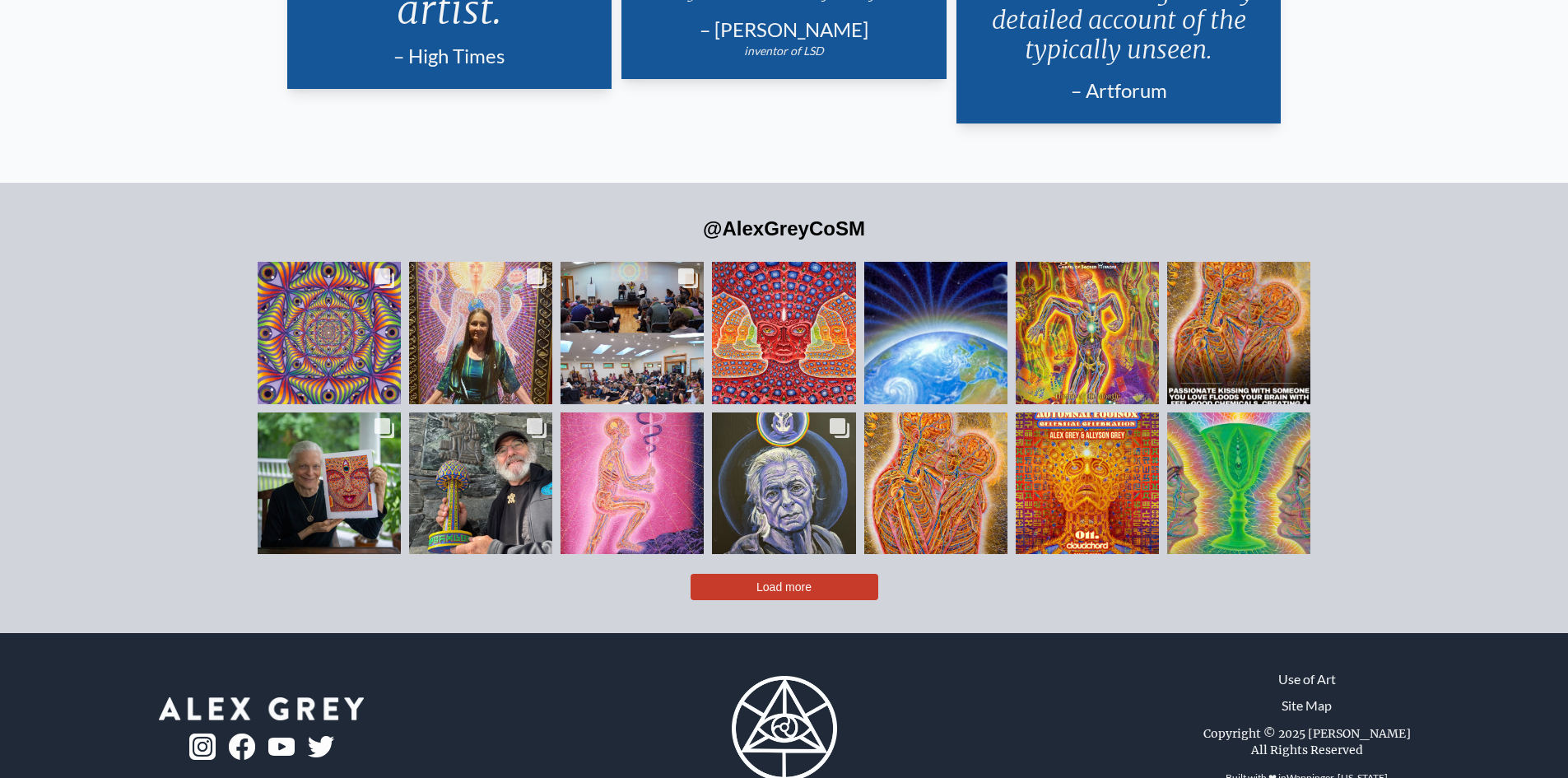
scroll to position [4083, 0]
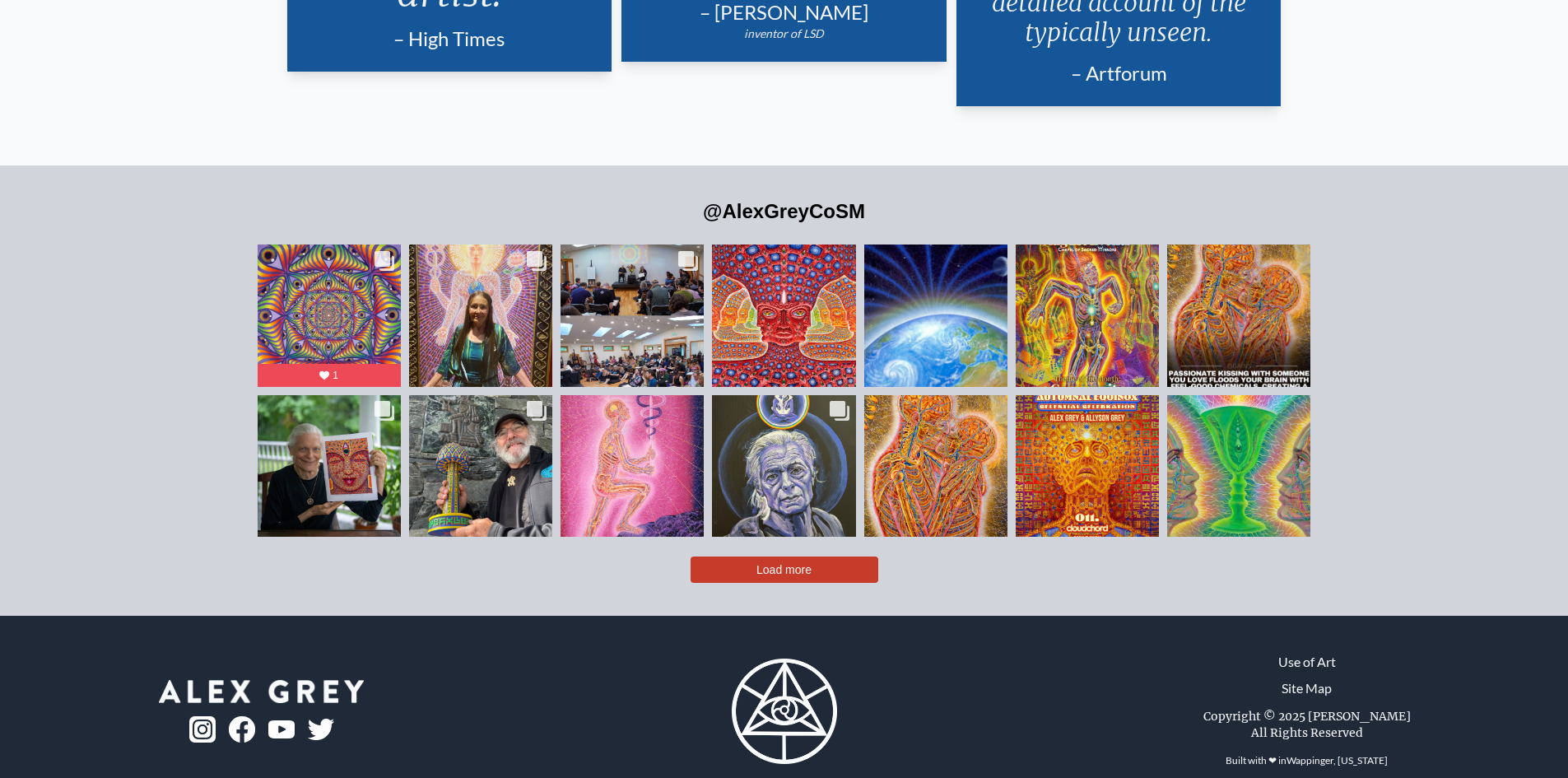
click at [1323, 652] on link "Use of Art" at bounding box center [1306, 662] width 57 height 20
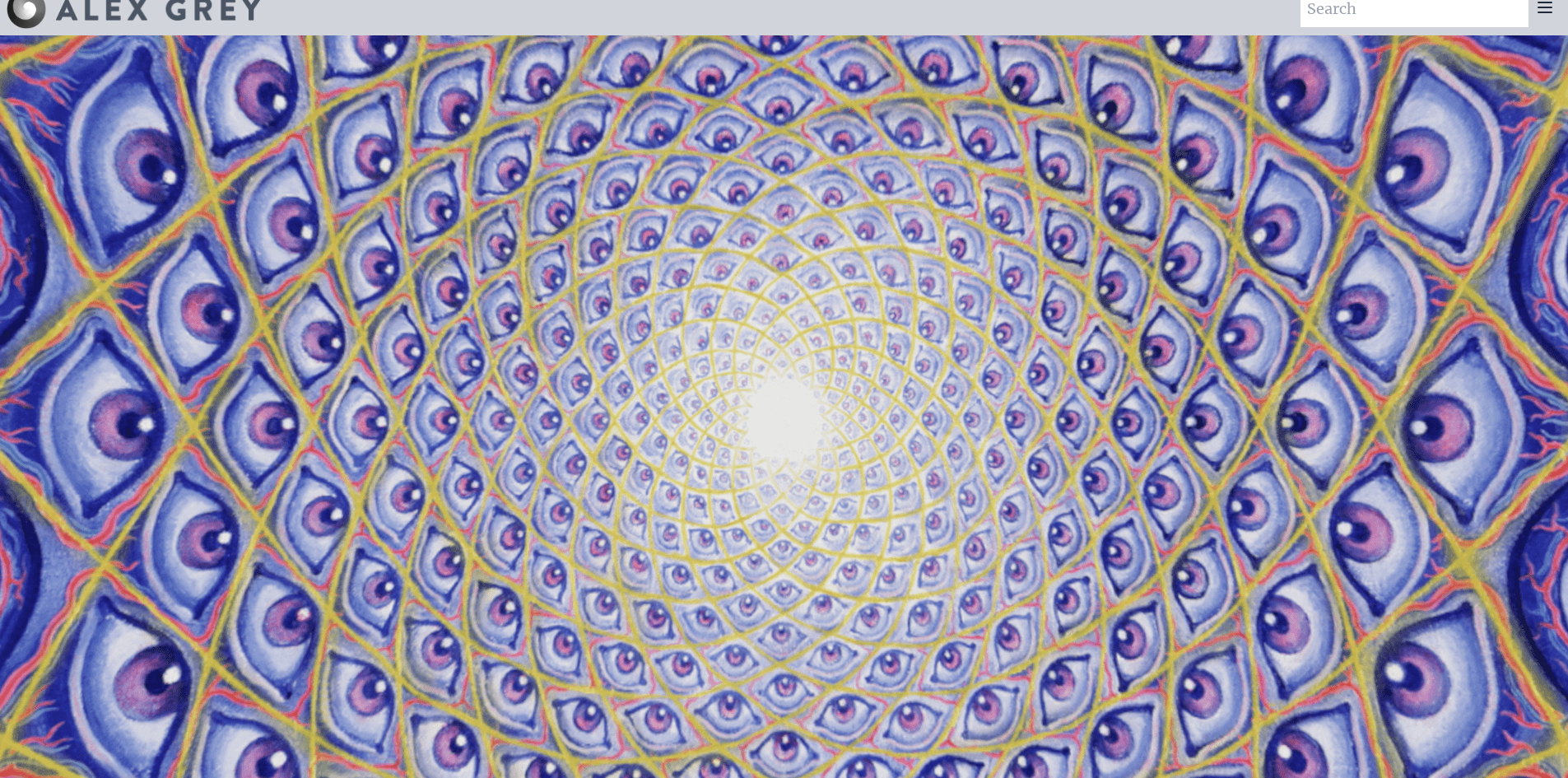
scroll to position [0, 0]
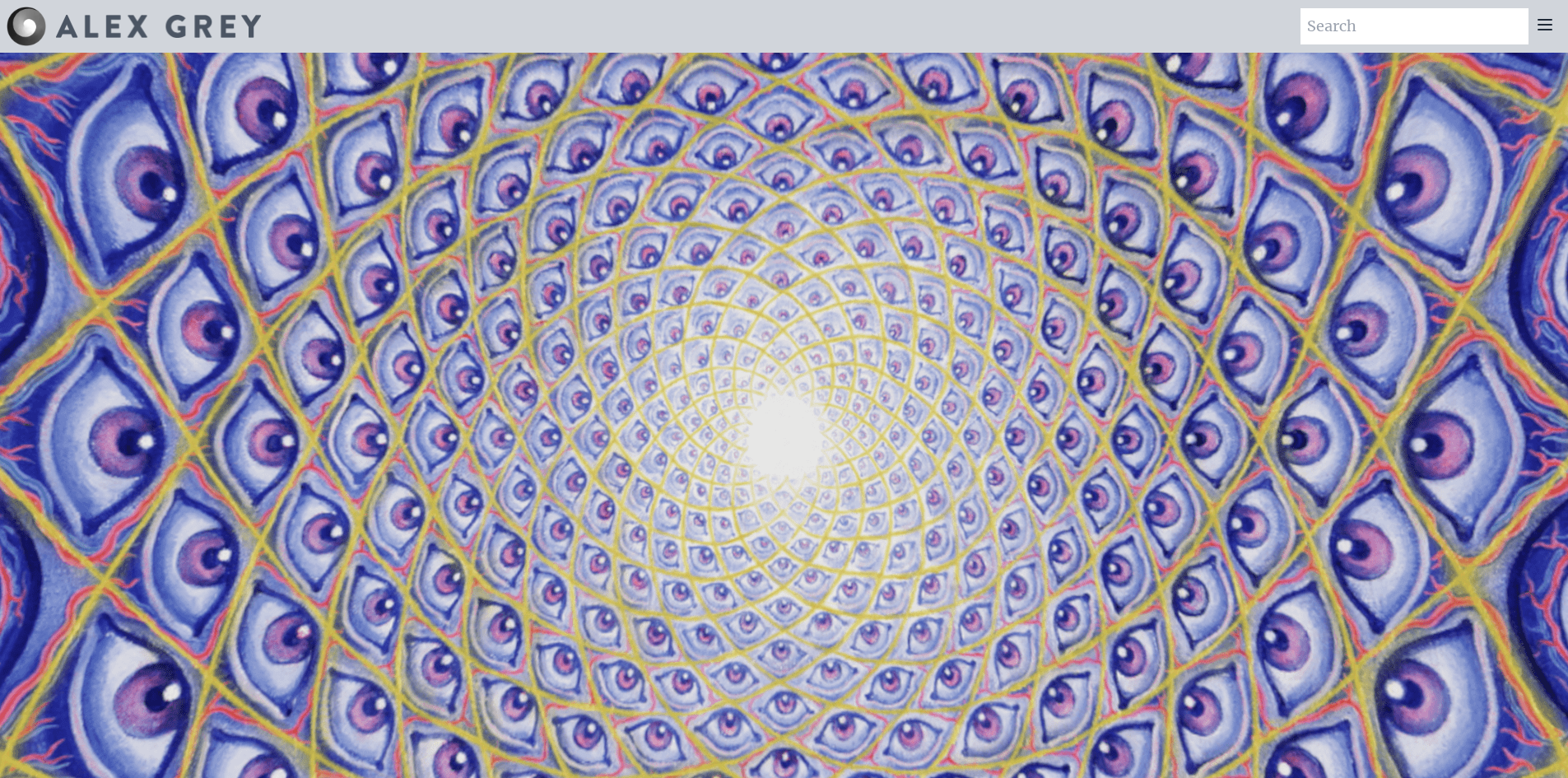
click at [1551, 25] on div at bounding box center [1545, 27] width 33 height 36
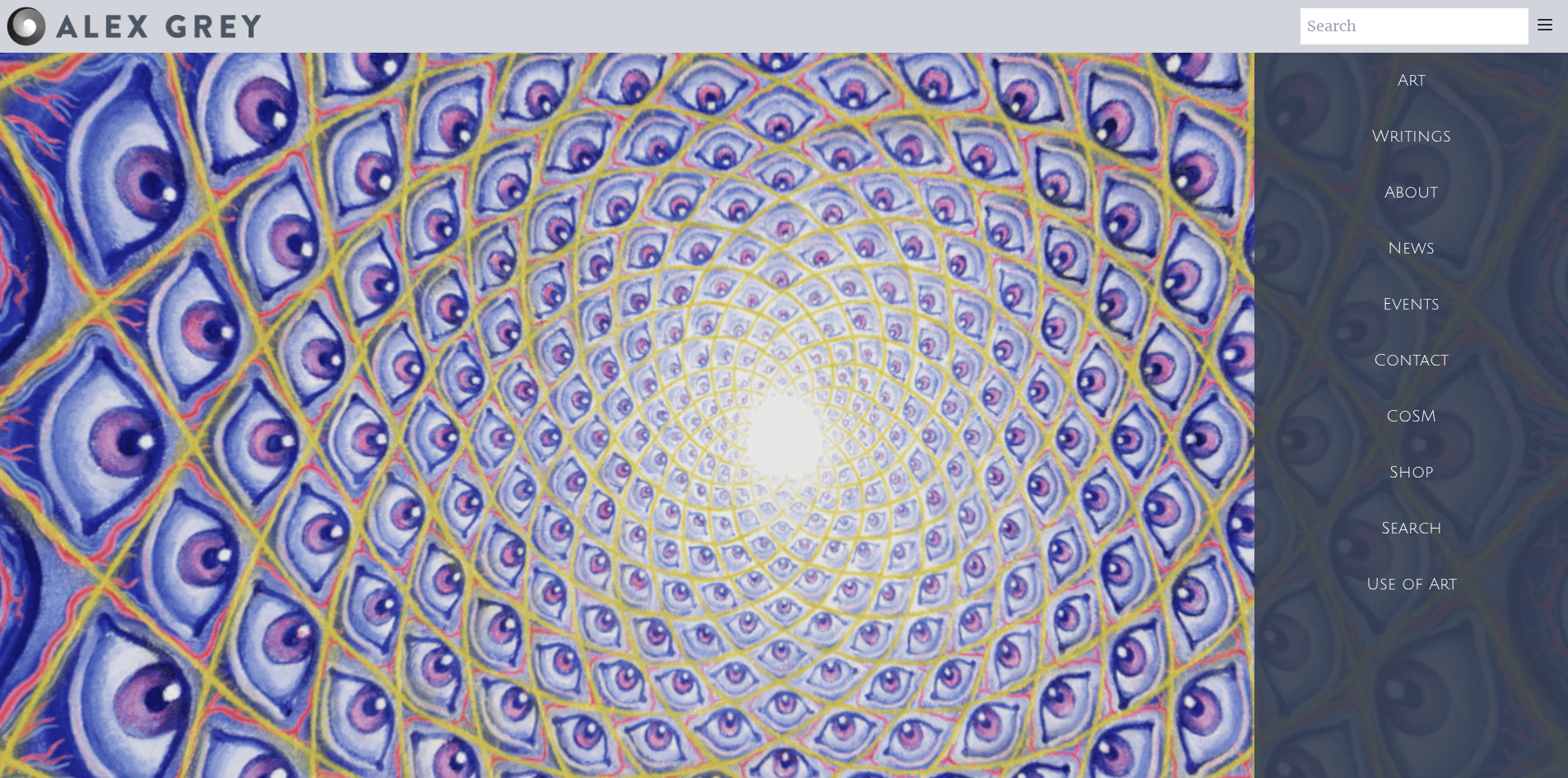
click at [1415, 190] on div "About" at bounding box center [1411, 192] width 313 height 56
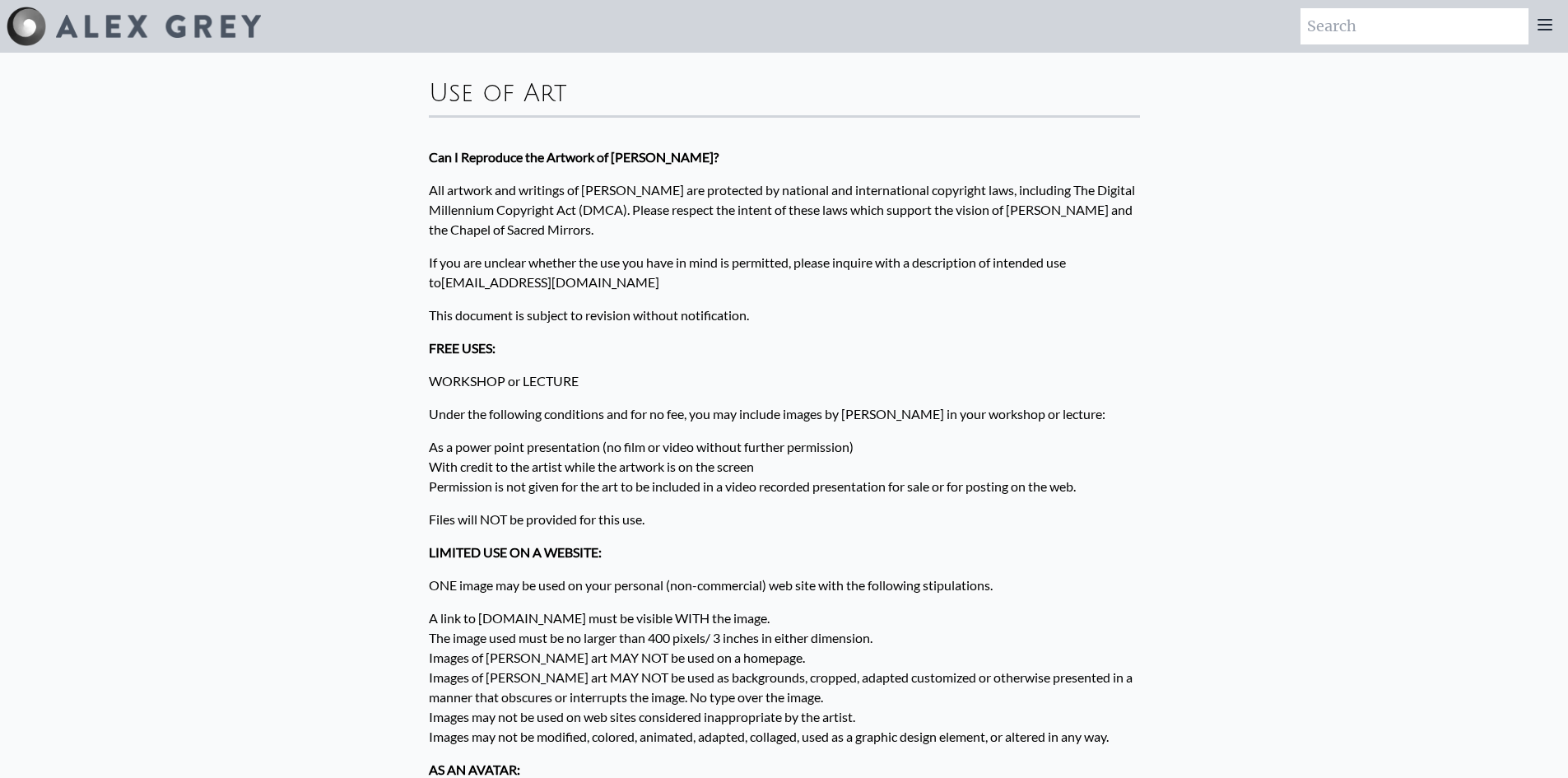
click at [1549, 30] on icon at bounding box center [1545, 25] width 13 height 10
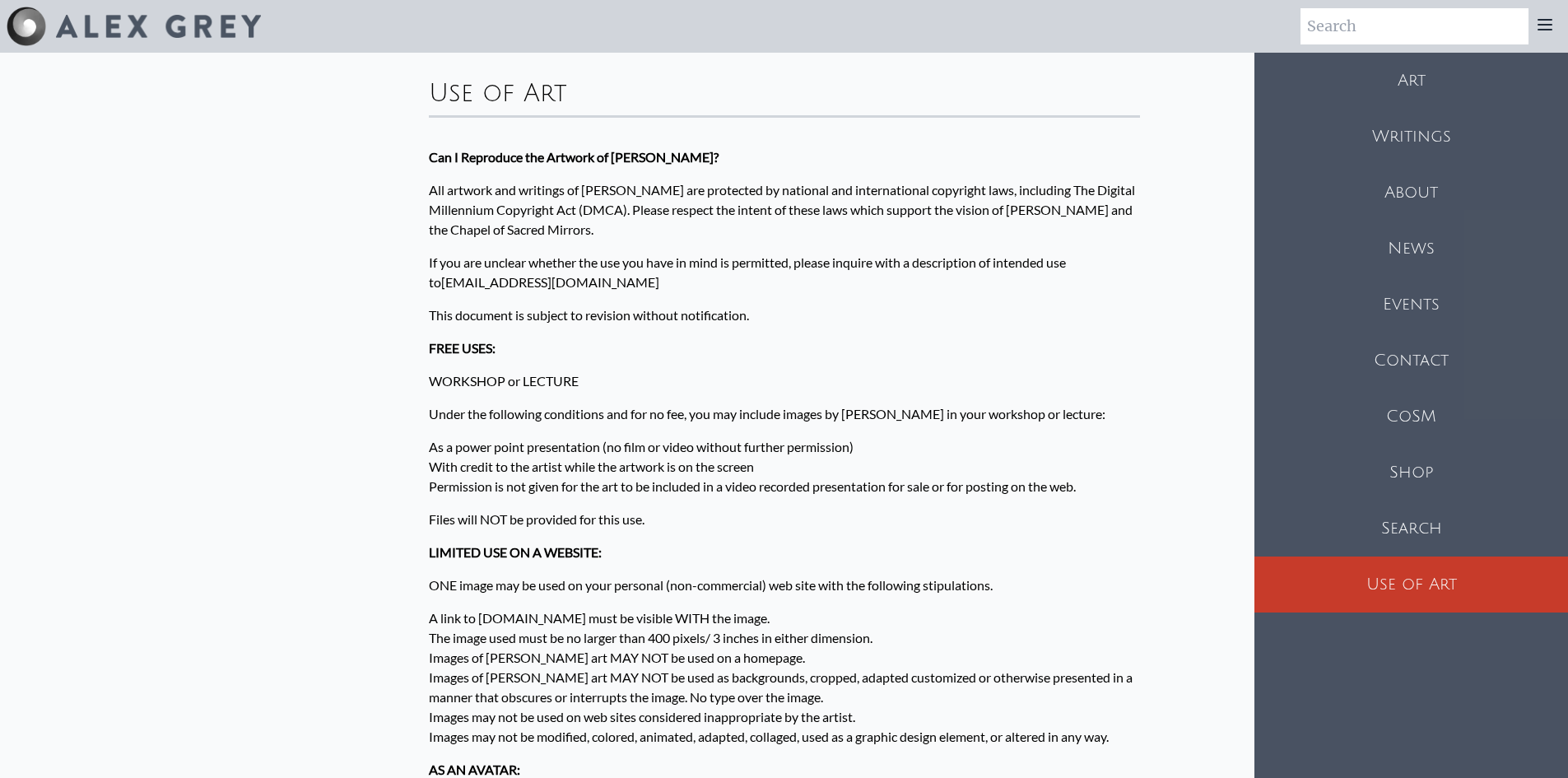
click at [1405, 470] on div "Shop" at bounding box center [1411, 472] width 313 height 56
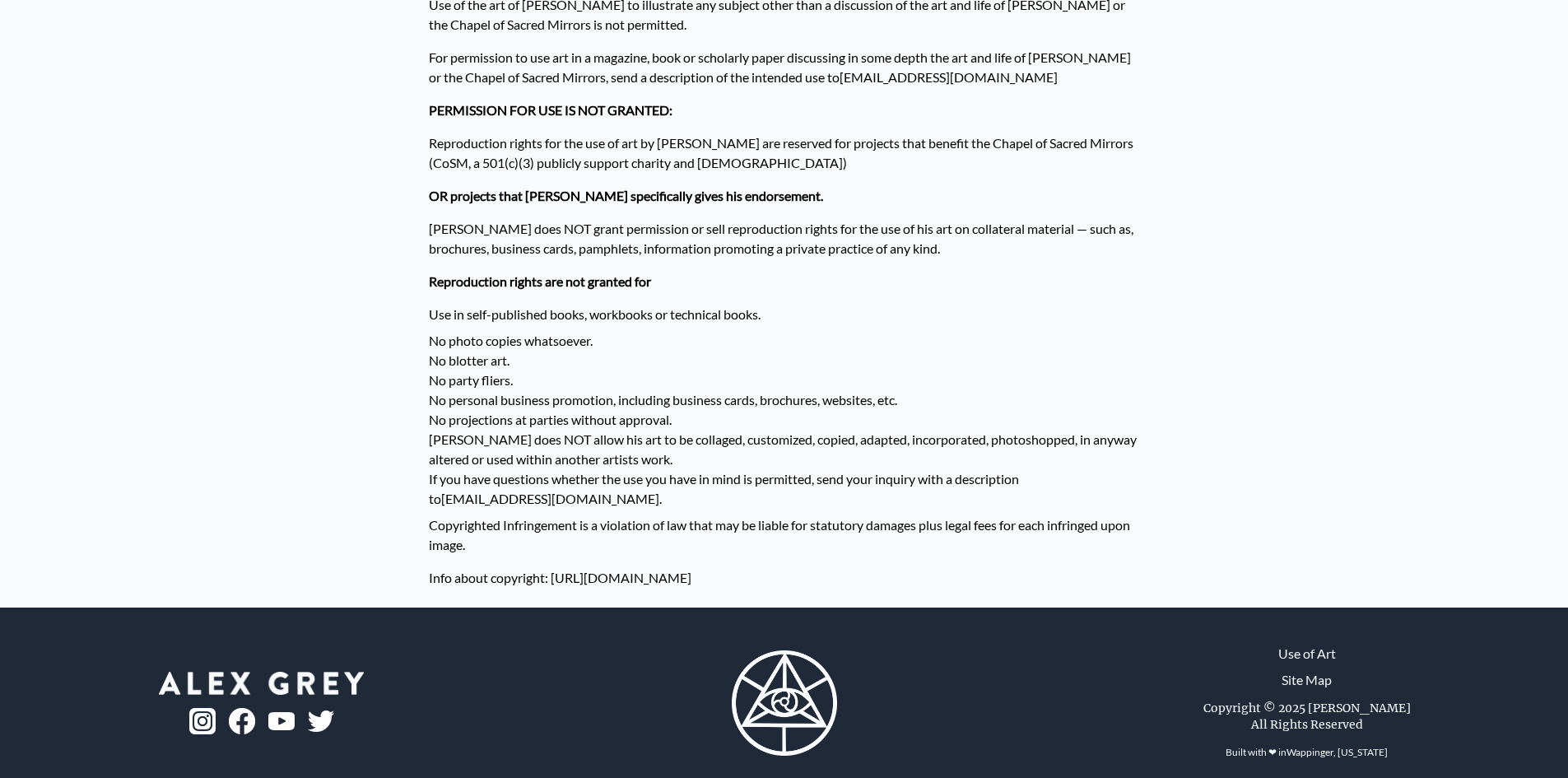
scroll to position [1247, 0]
click at [1318, 643] on link "Use of Art" at bounding box center [1306, 653] width 57 height 20
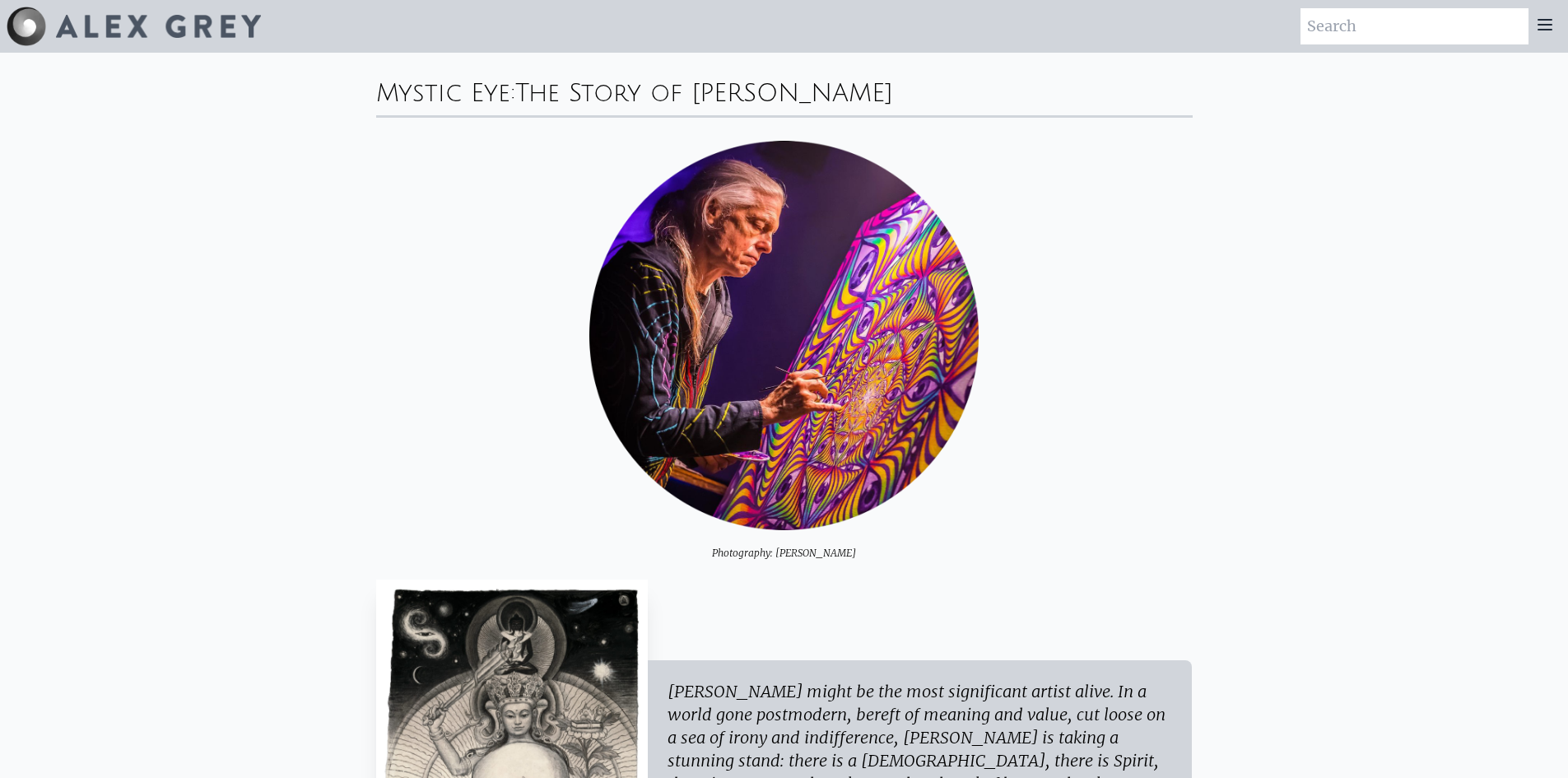
click at [1548, 33] on icon at bounding box center [1545, 25] width 20 height 20
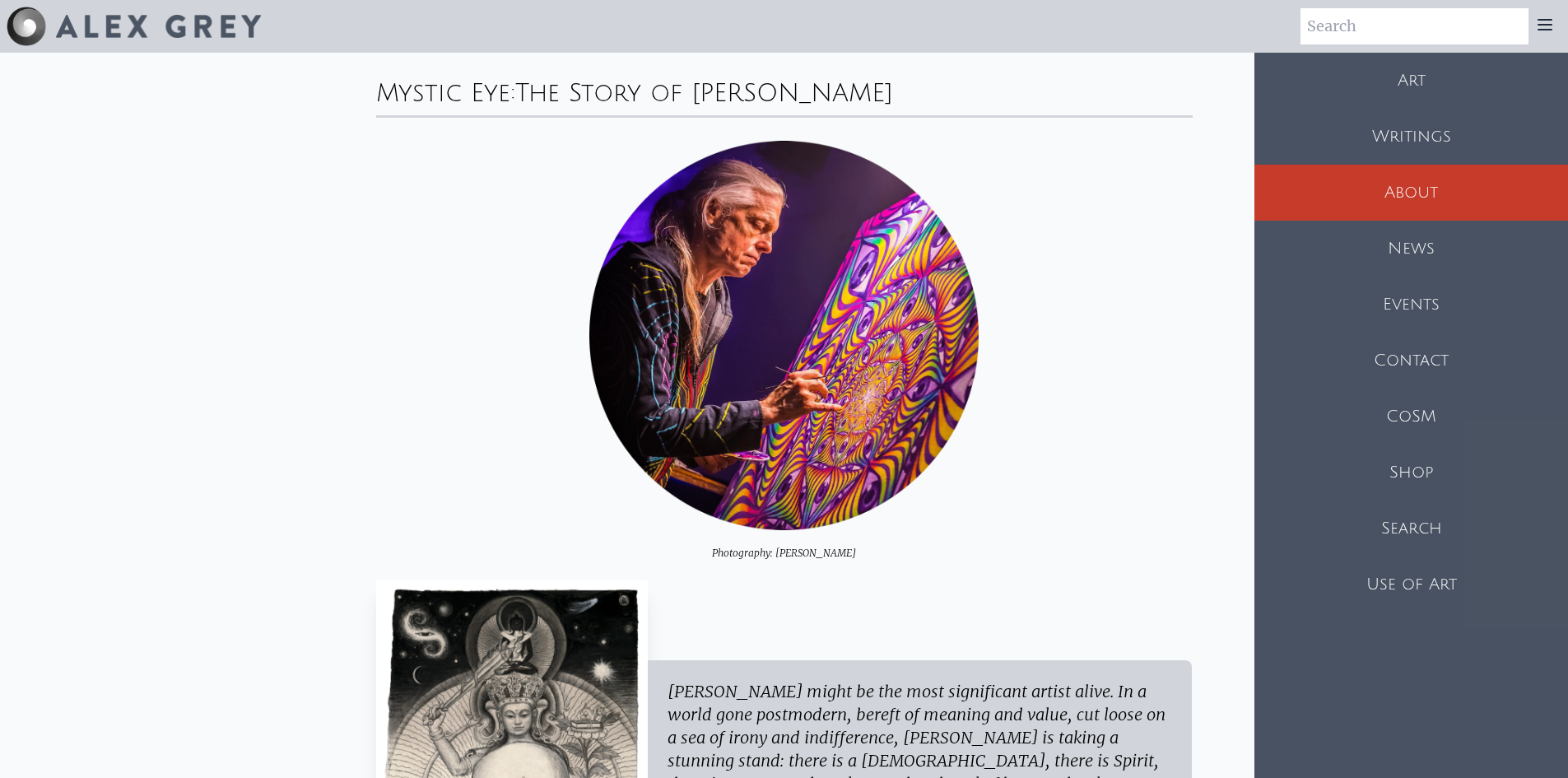
click at [1410, 470] on div "Shop" at bounding box center [1411, 472] width 313 height 56
